Goal: Task Accomplishment & Management: Use online tool/utility

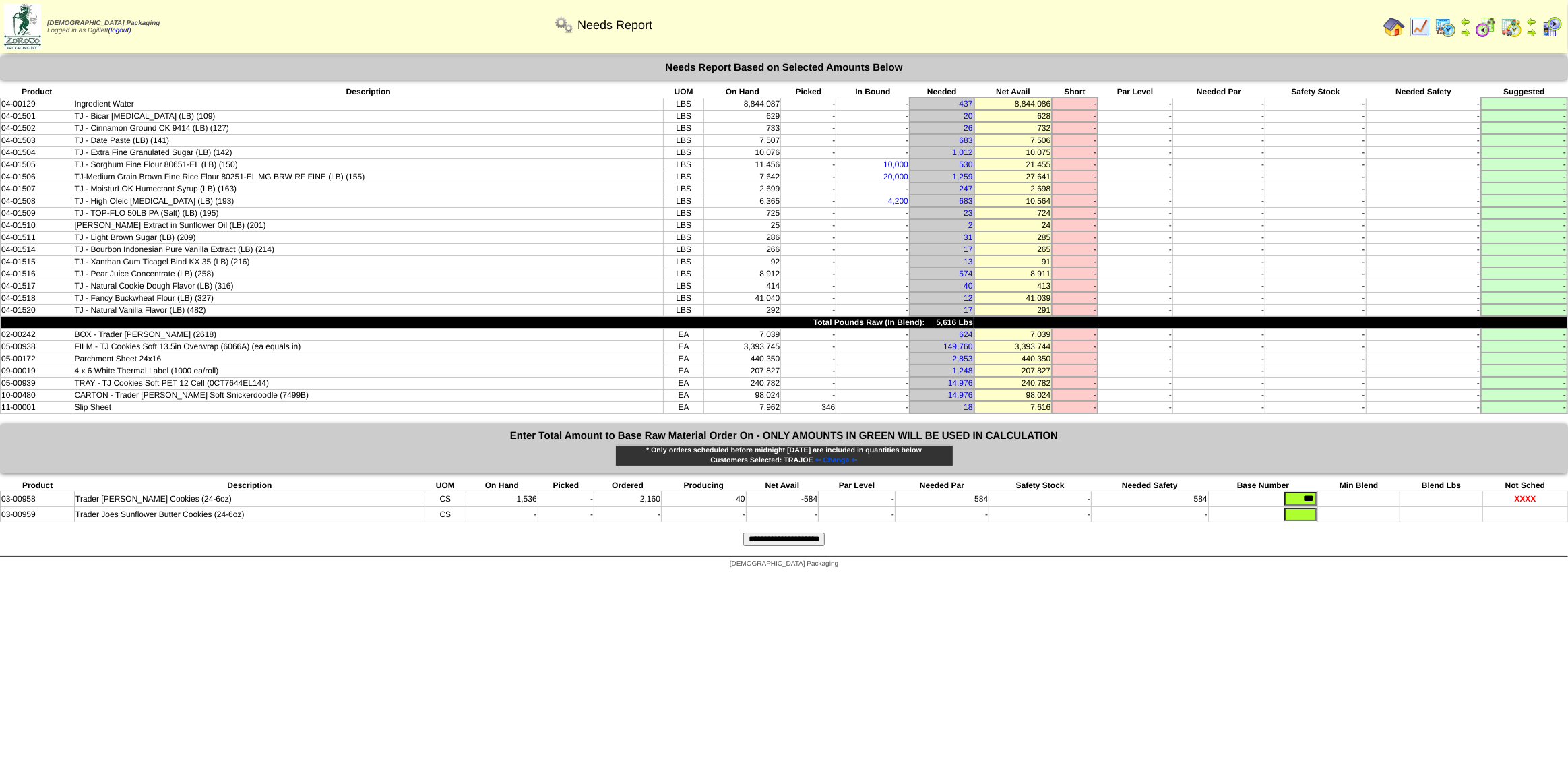
click at [1399, 25] on img at bounding box center [1394, 27] width 22 height 22
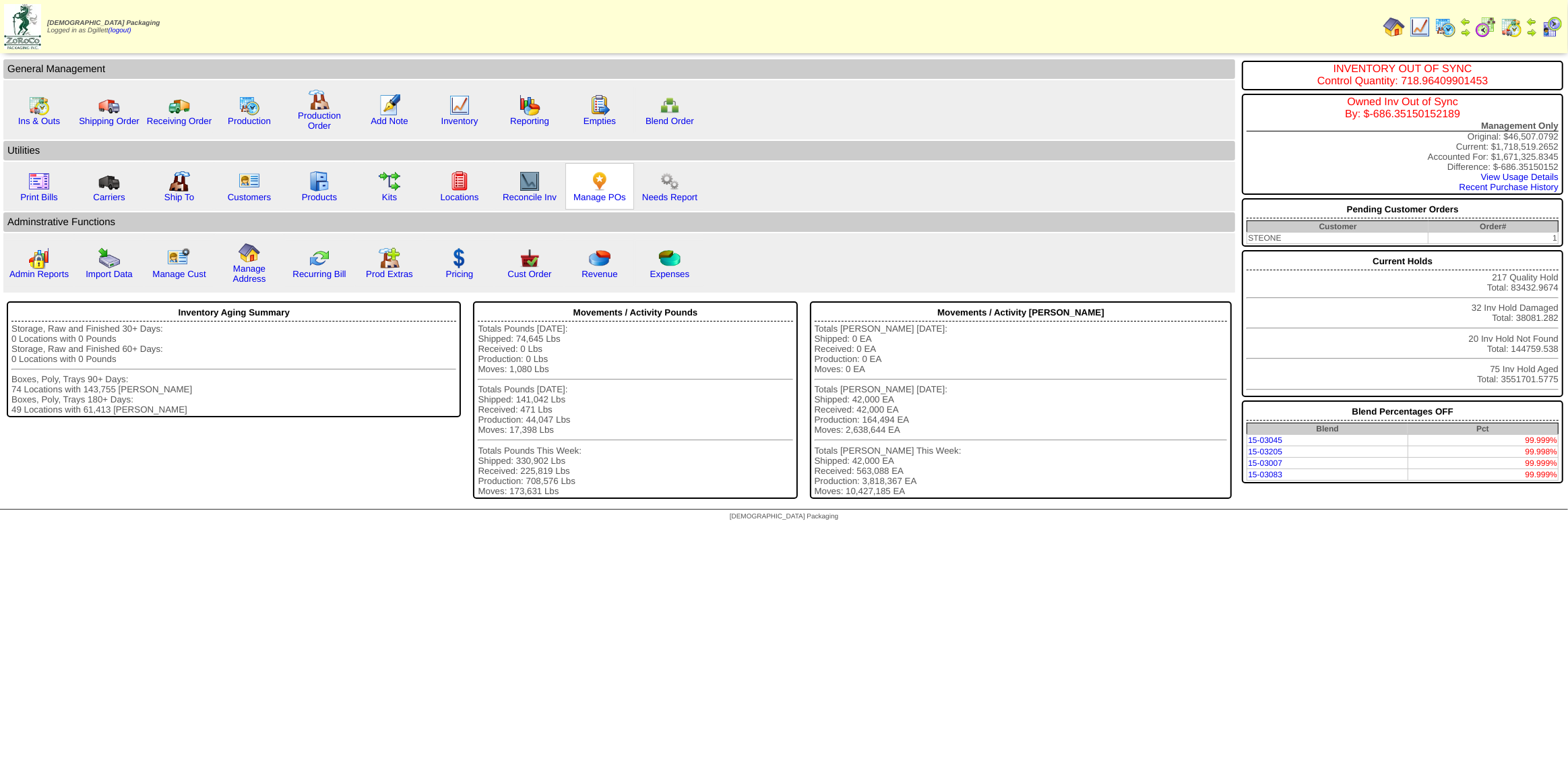
click at [592, 187] on img at bounding box center [600, 181] width 22 height 22
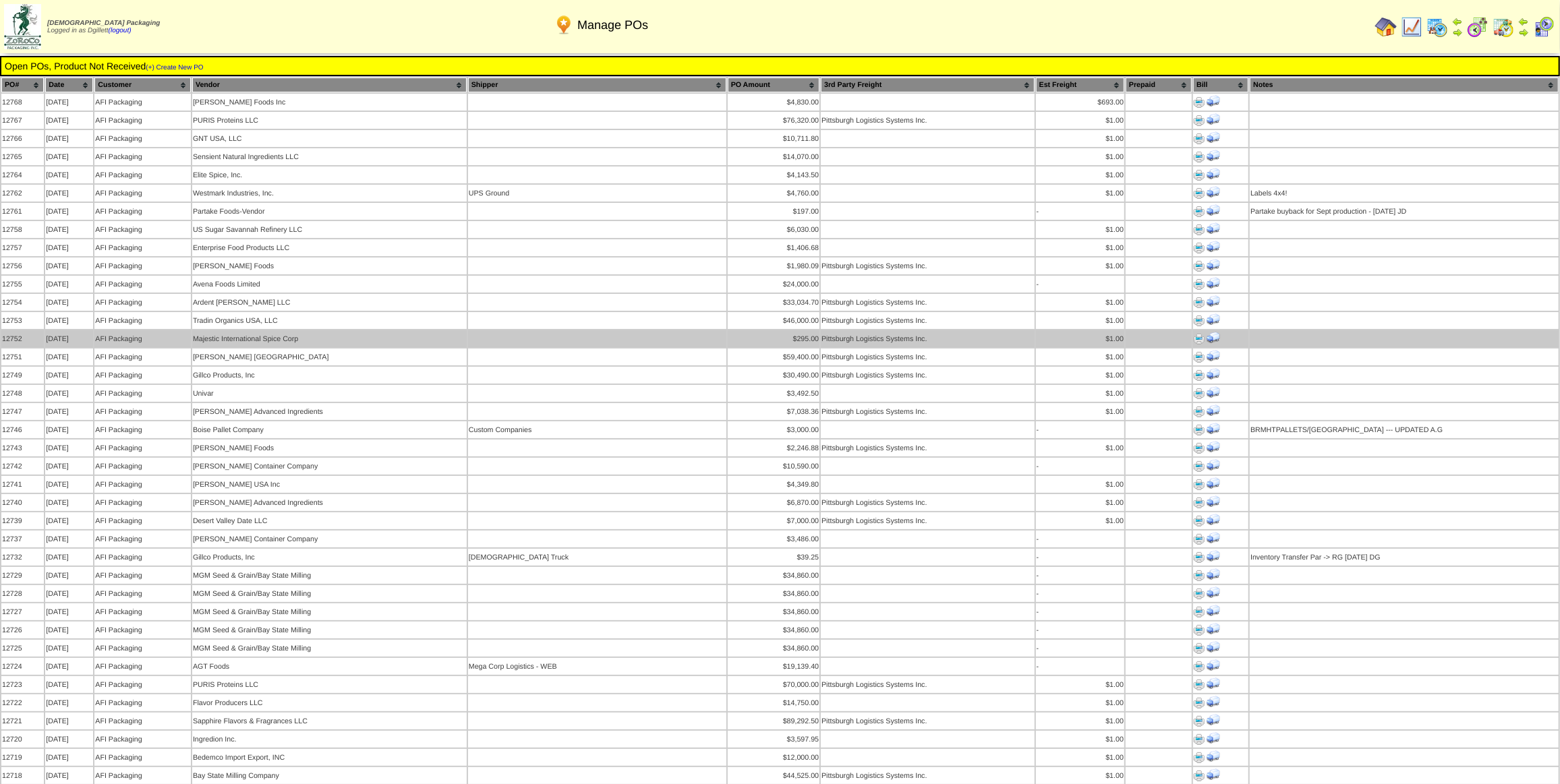
click at [1197, 337] on img at bounding box center [1199, 339] width 11 height 10
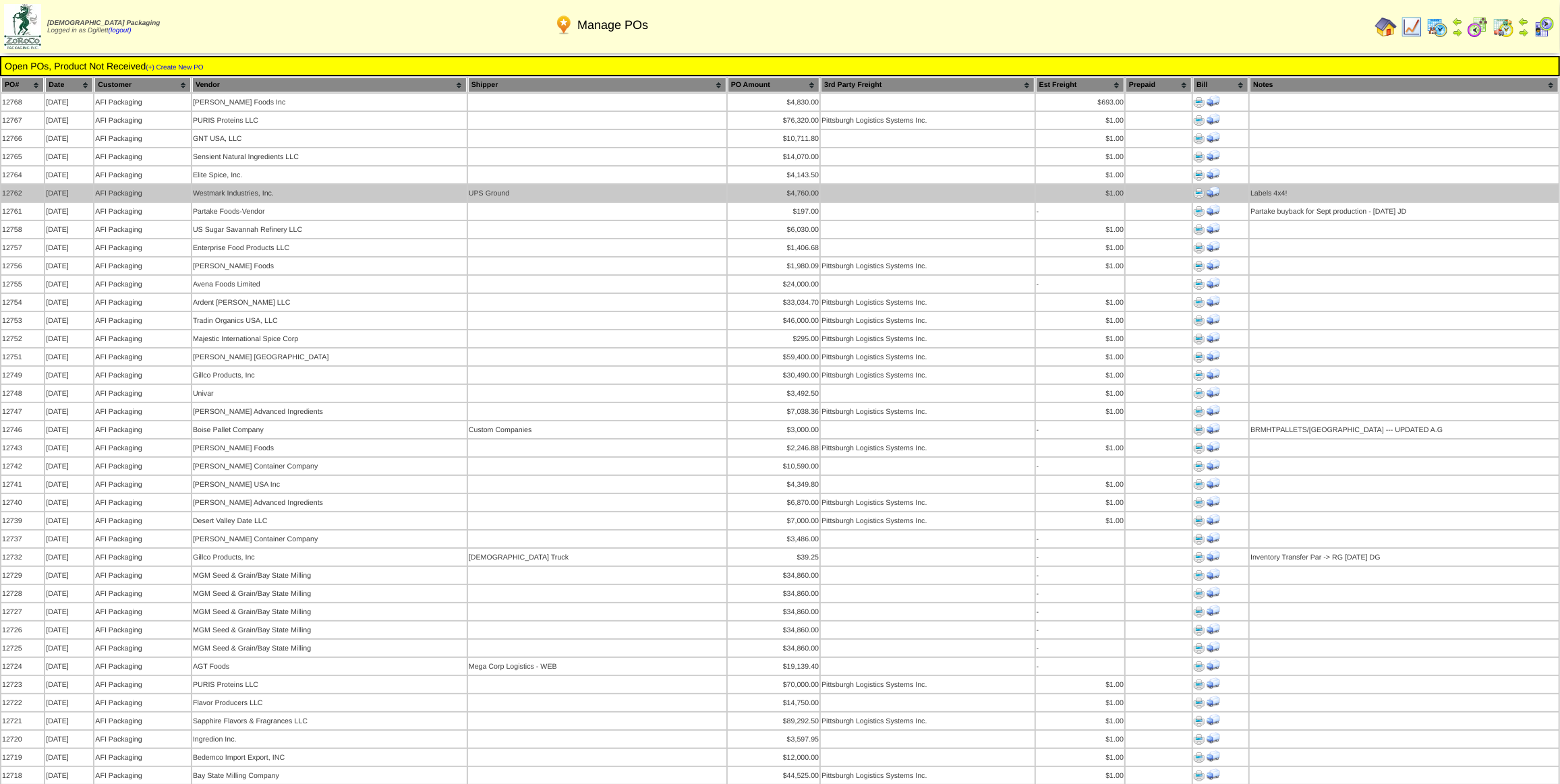
click at [1197, 192] on img at bounding box center [1199, 193] width 11 height 10
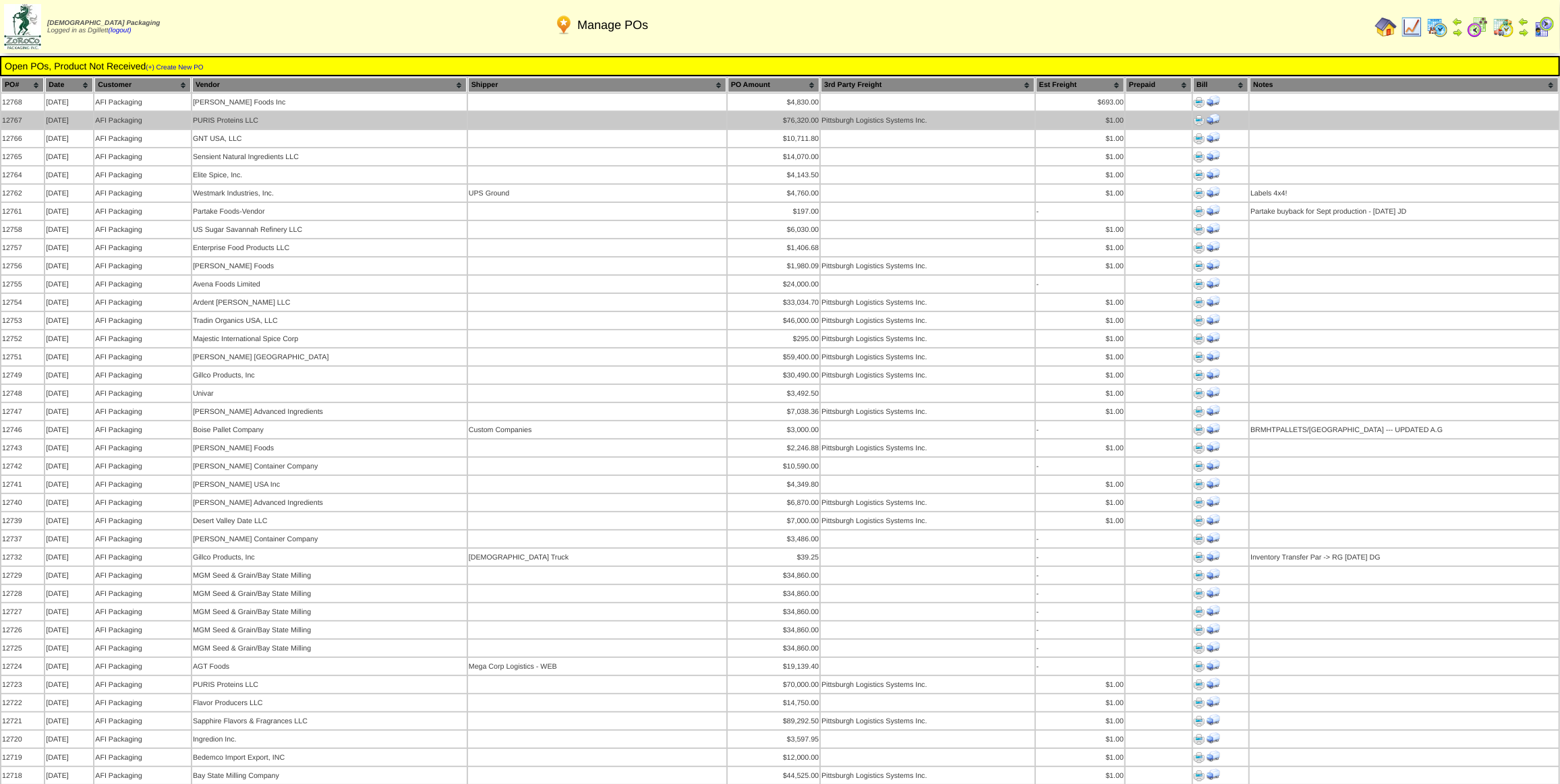
click at [1199, 118] on img at bounding box center [1199, 120] width 11 height 10
